Goal: Information Seeking & Learning: Compare options

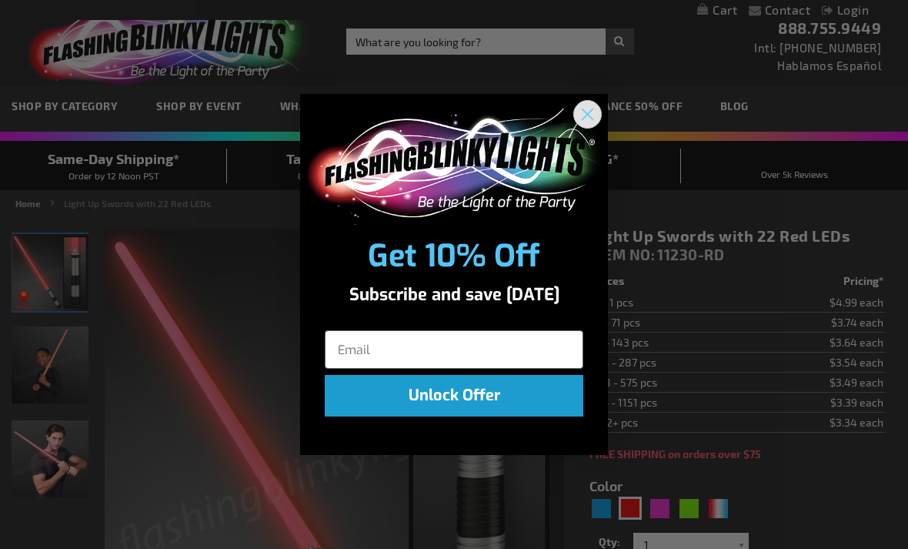
click at [582, 112] on circle "Close dialog" at bounding box center [587, 114] width 25 height 25
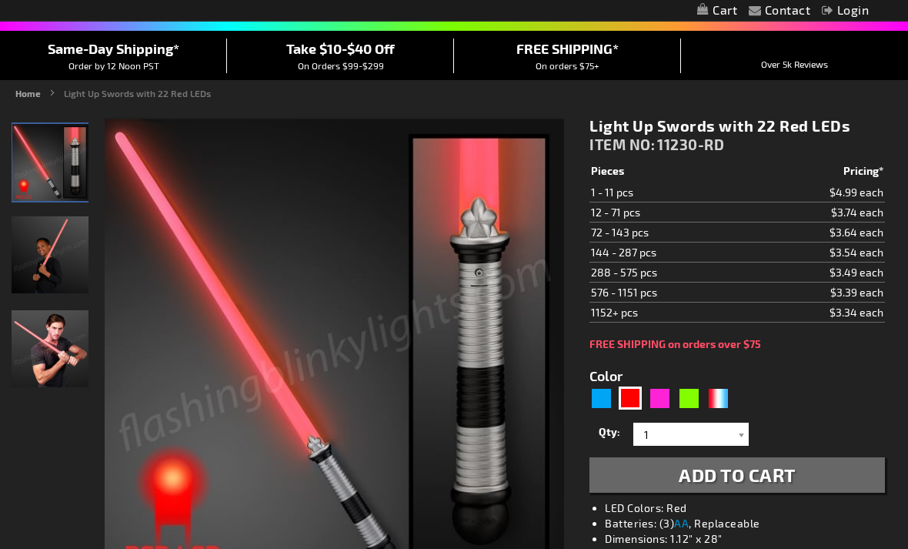
scroll to position [111, 0]
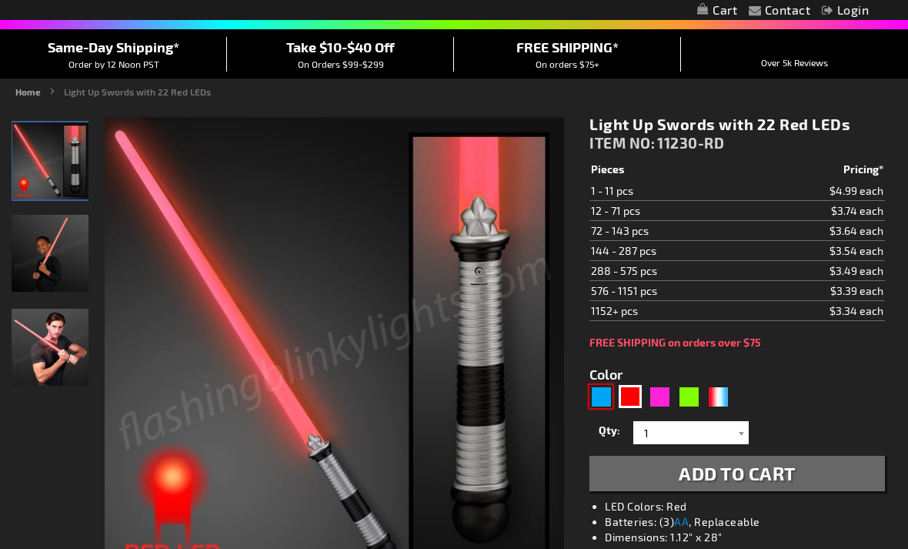
click at [605, 391] on div "Blue" at bounding box center [600, 396] width 23 height 23
type input "5629"
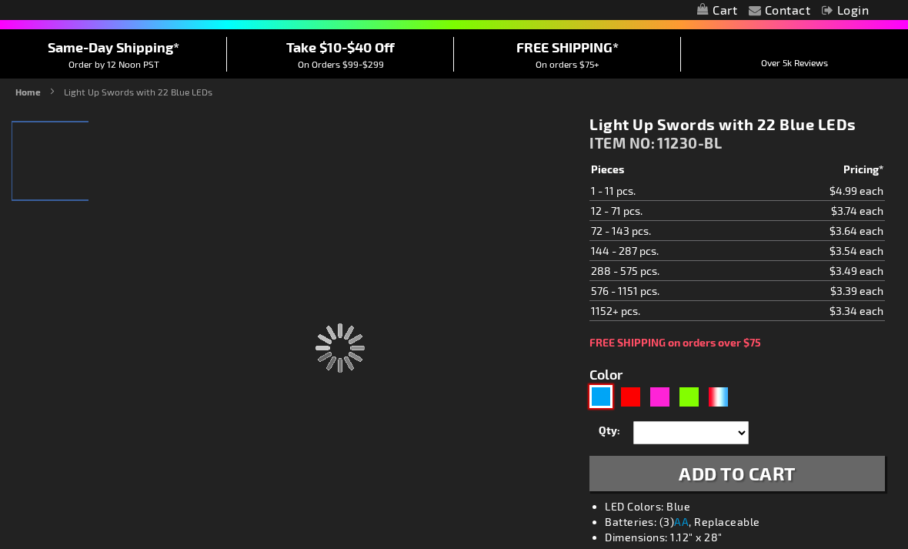
type input "11230-BL"
type input "Customize - Light Up Swords with 22 Blue LEDs - ITEM NO: 11230-BL"
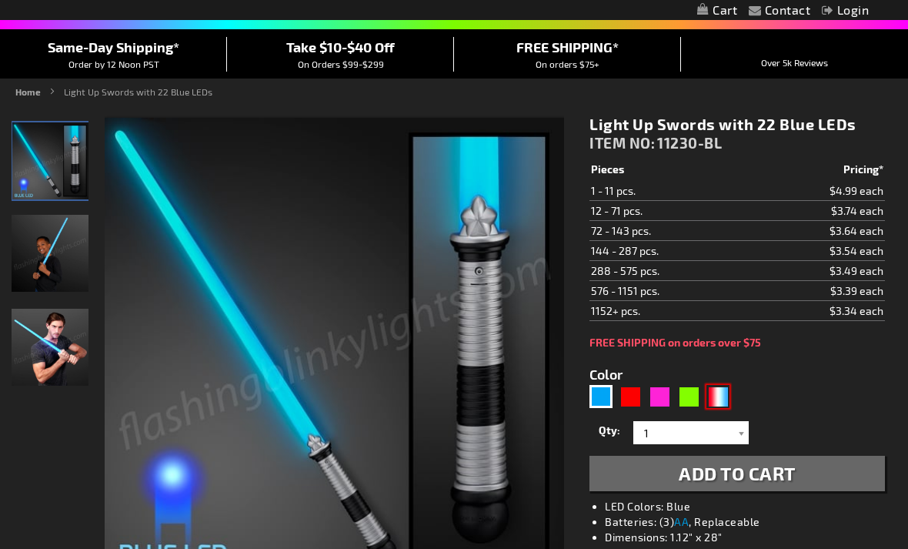
click at [722, 395] on div "RWB" at bounding box center [717, 396] width 23 height 23
type input "5643"
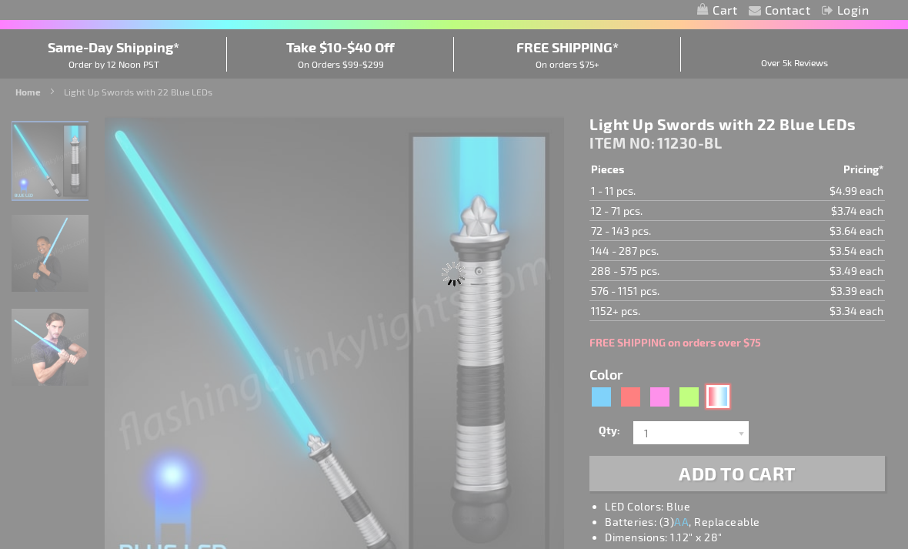
type input "11230-RWB"
type input "Customize - American Sword Saber with Red White &amp; Blue LEDs - ITEM NO: 1123…"
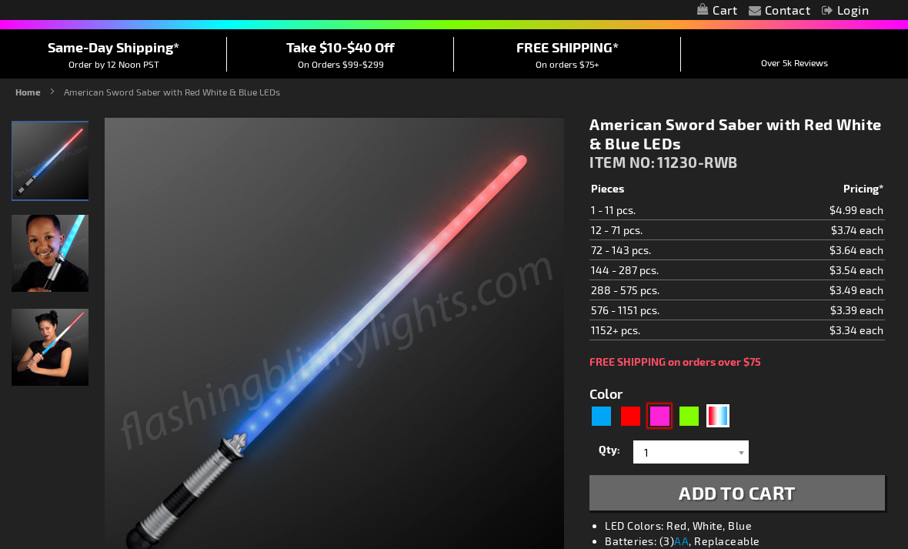
click at [664, 410] on div "Pink" at bounding box center [659, 415] width 23 height 23
type input "5639"
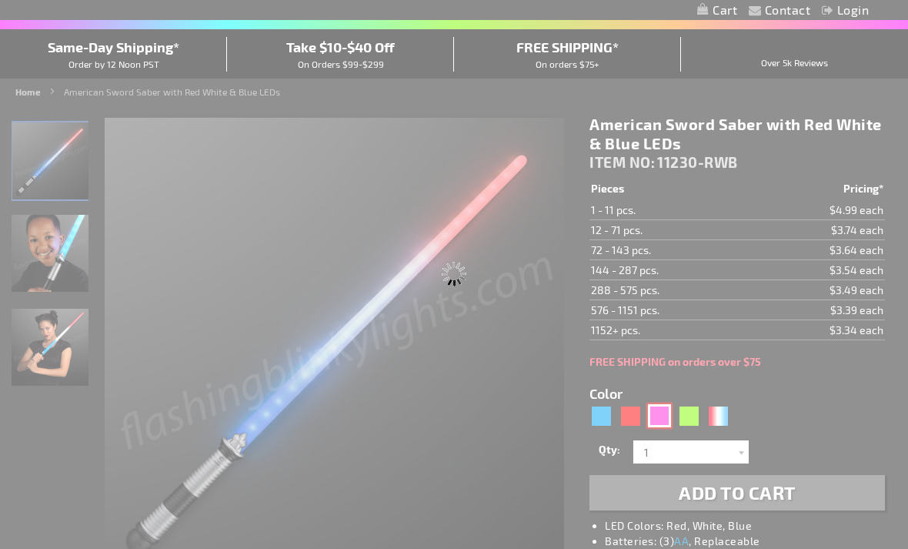
type input "11230-PK"
type input "Customize - 22 LED Pink Saber Space Sword - ITEM NO: 11230-PK"
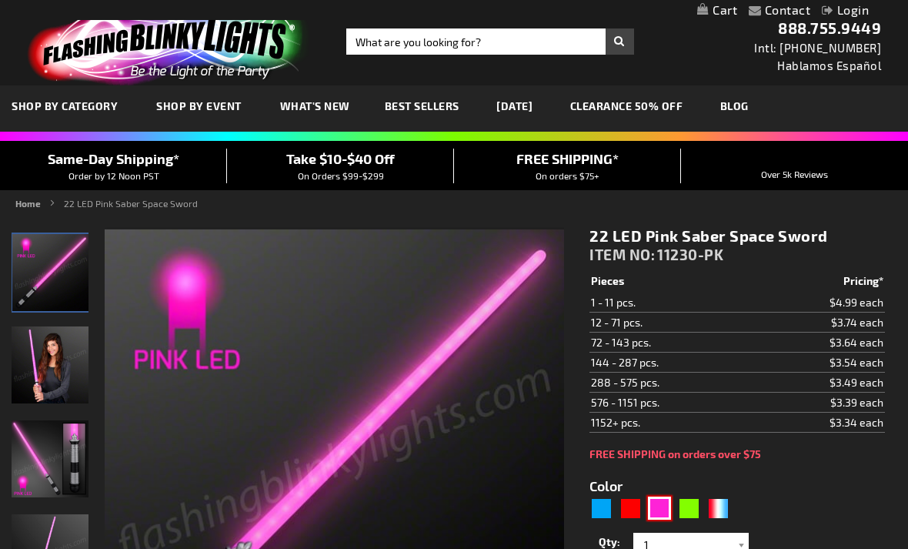
click at [644, 110] on link "CLEARANCE 50% OFF" at bounding box center [627, 106] width 136 height 52
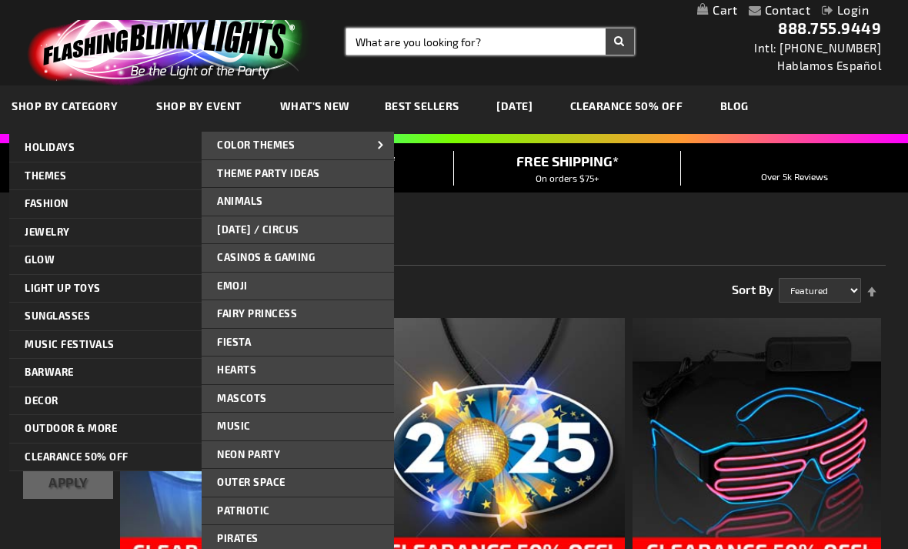
click at [446, 39] on input "Search" at bounding box center [490, 41] width 288 height 26
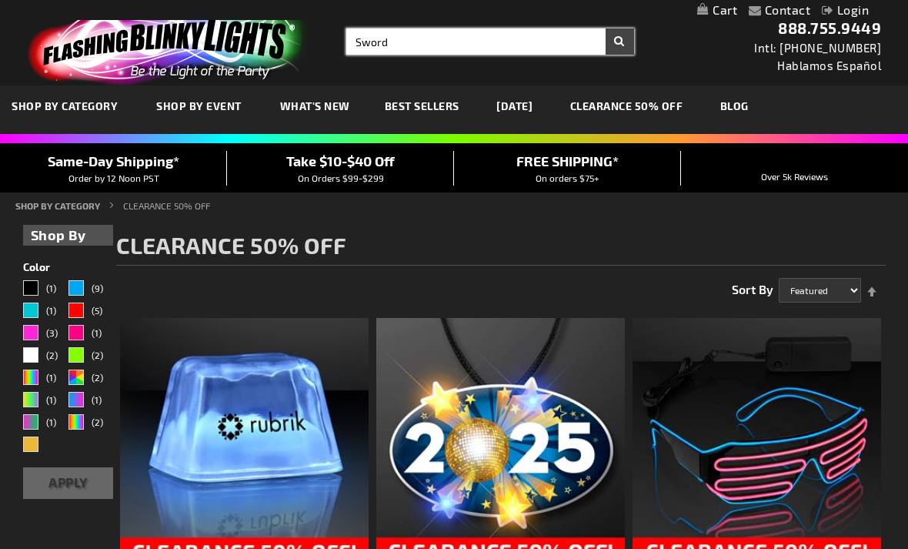
type input "Sword"
click at [619, 42] on button "Search" at bounding box center [620, 41] width 28 height 26
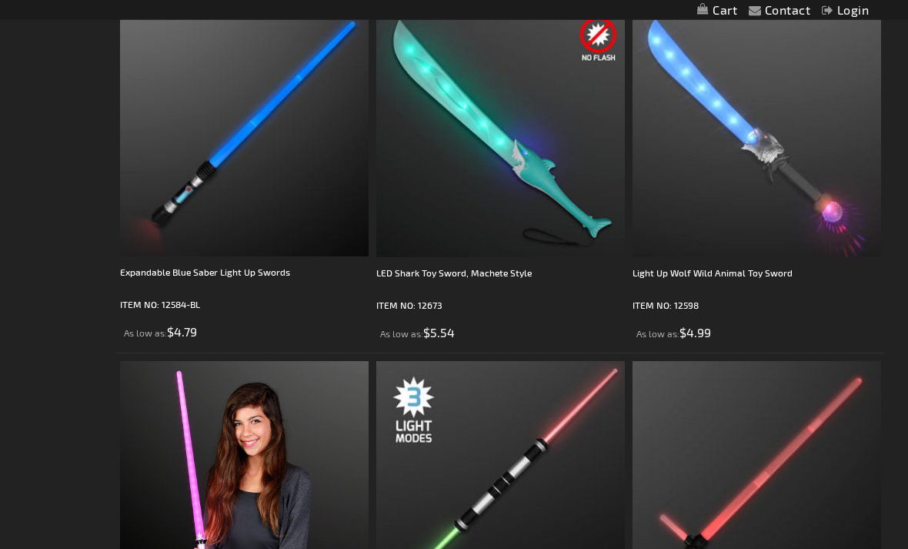
scroll to position [629, 0]
